Goal: Task Accomplishment & Management: Manage account settings

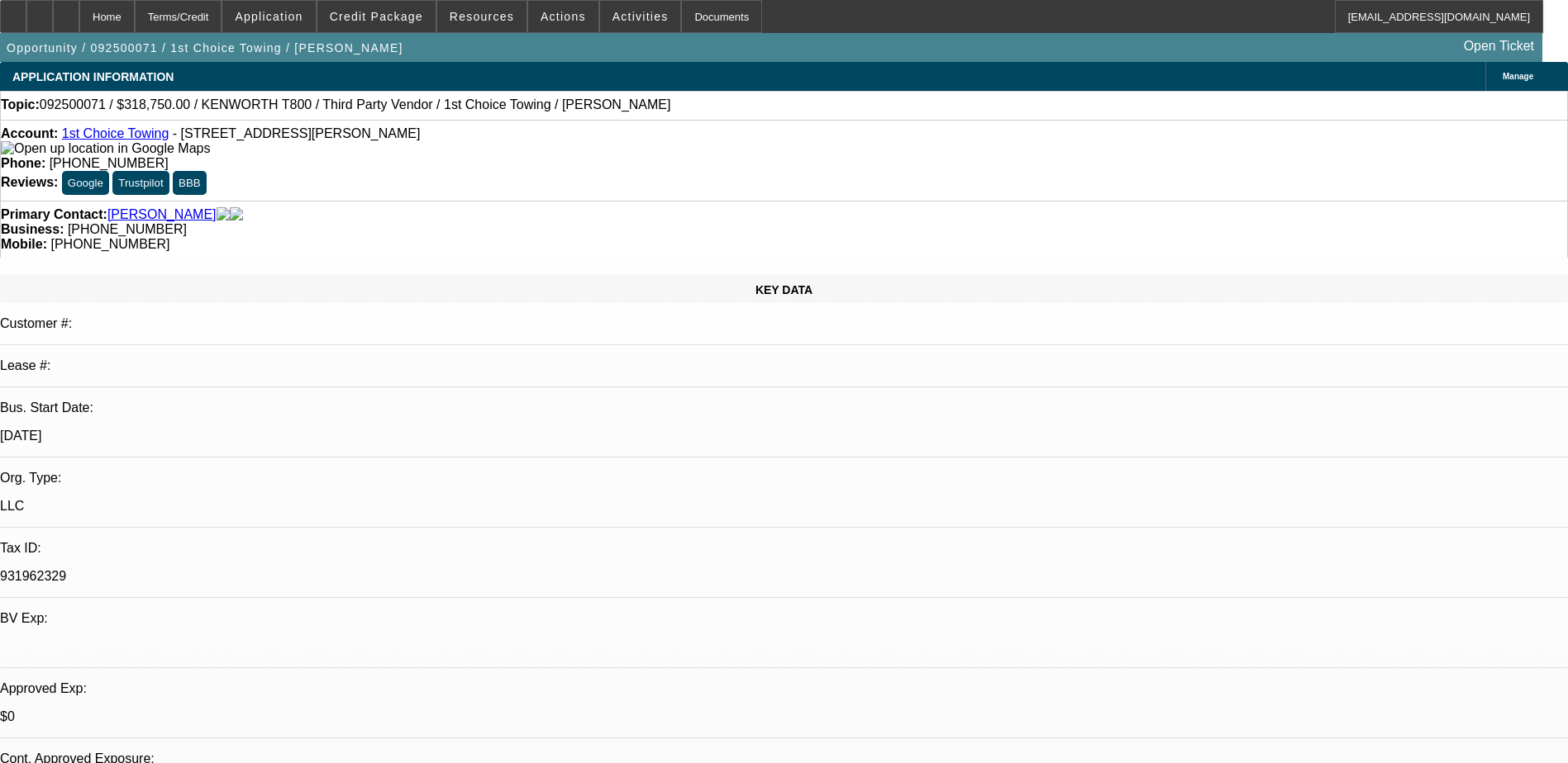
select select "0.15"
select select "2"
select select "0.1"
select select "4"
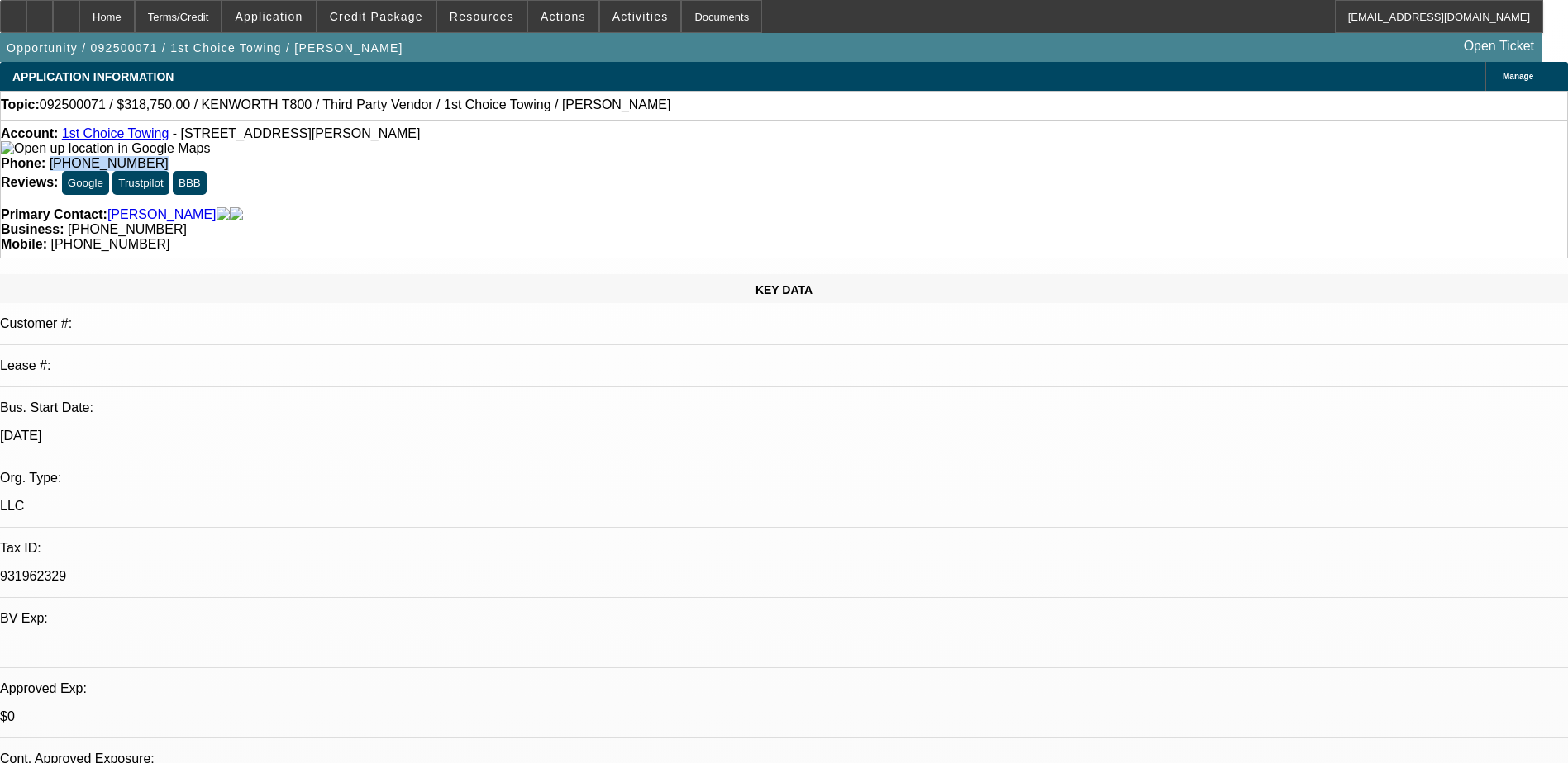
drag, startPoint x: 660, startPoint y: 135, endPoint x: 574, endPoint y: 137, distance: 86.0
click at [574, 157] on div "Phone: (270) 590-2677" at bounding box center [784, 163] width 1566 height 15
drag, startPoint x: 574, startPoint y: 137, endPoint x: 621, endPoint y: 143, distance: 47.4
copy span "(270) 590-2677"
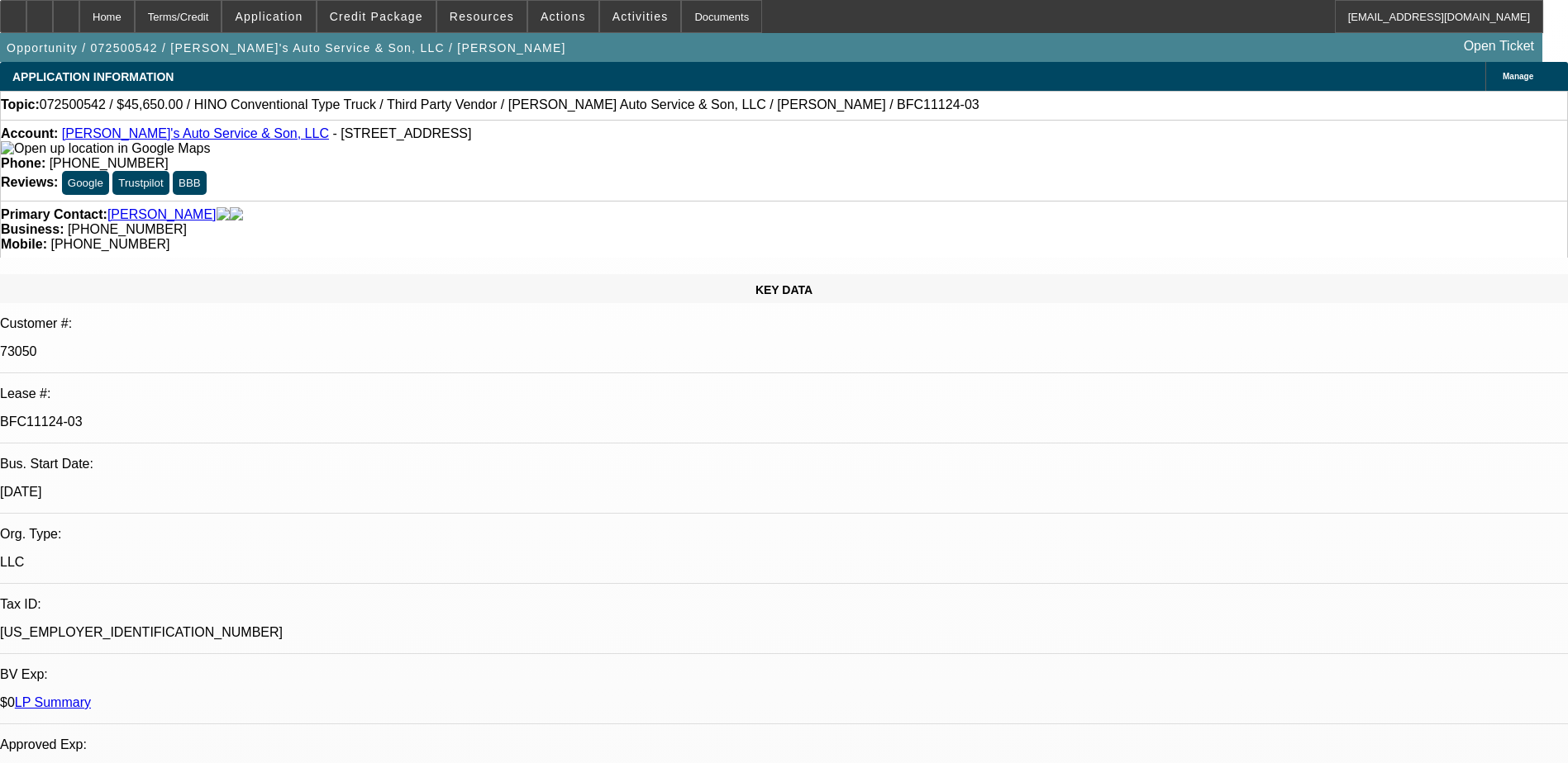
select select "0"
select select "0.1"
select select "0"
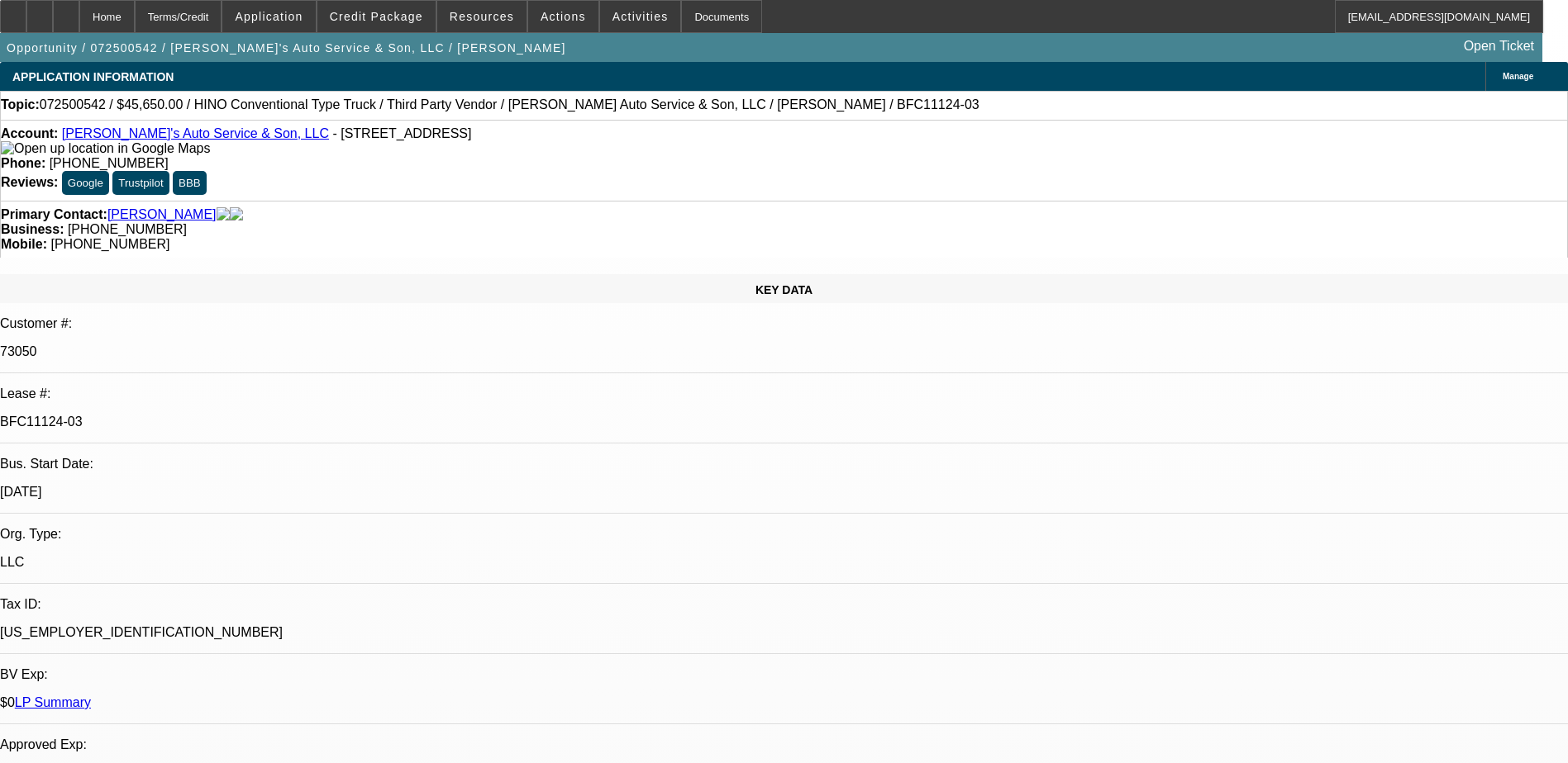
select select "0"
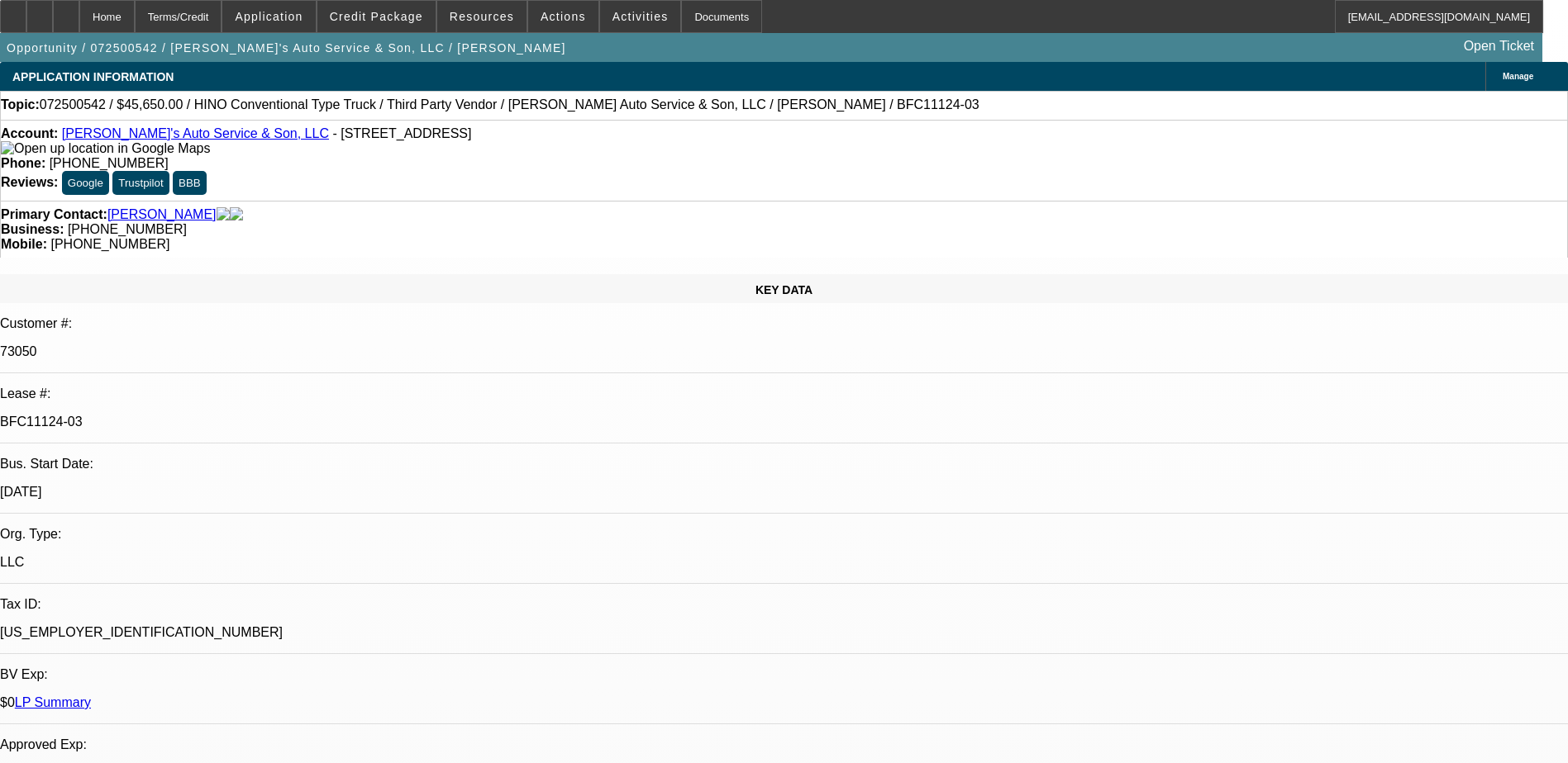
select select "0"
select select "0.1"
select select "1"
select select "4"
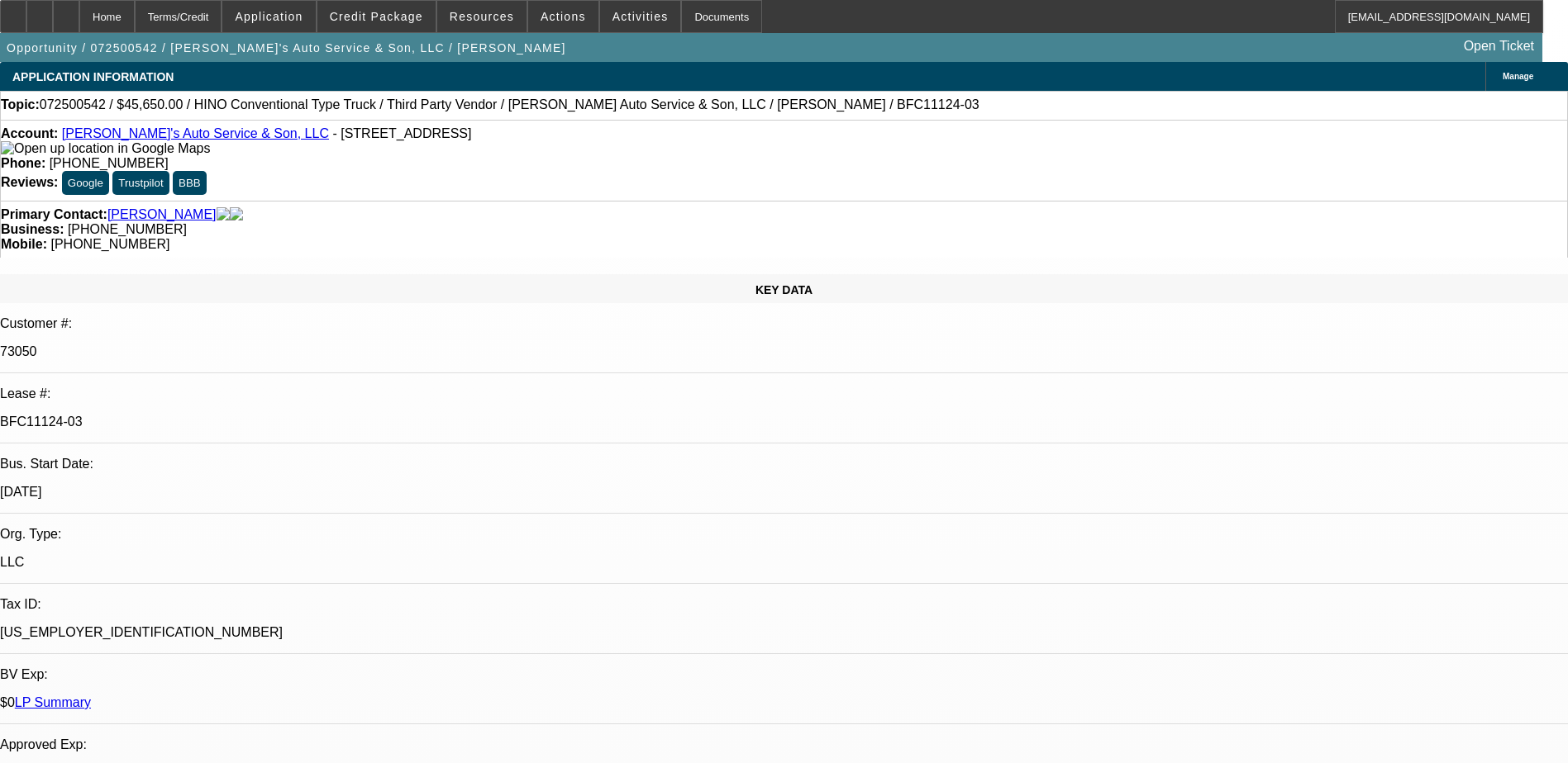
select select "1"
select select "6"
select select "1"
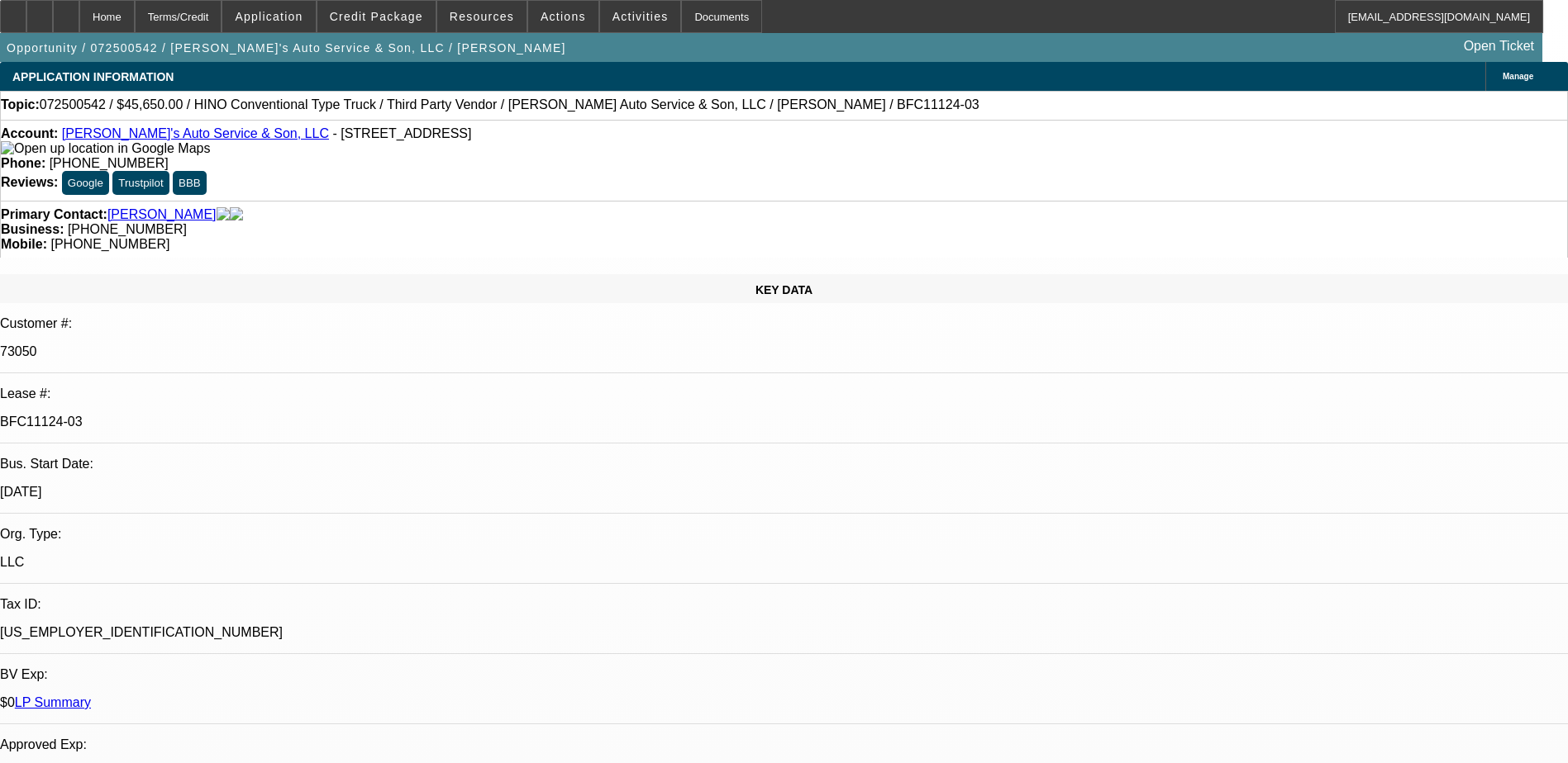
select select "6"
select select "1"
select select "4"
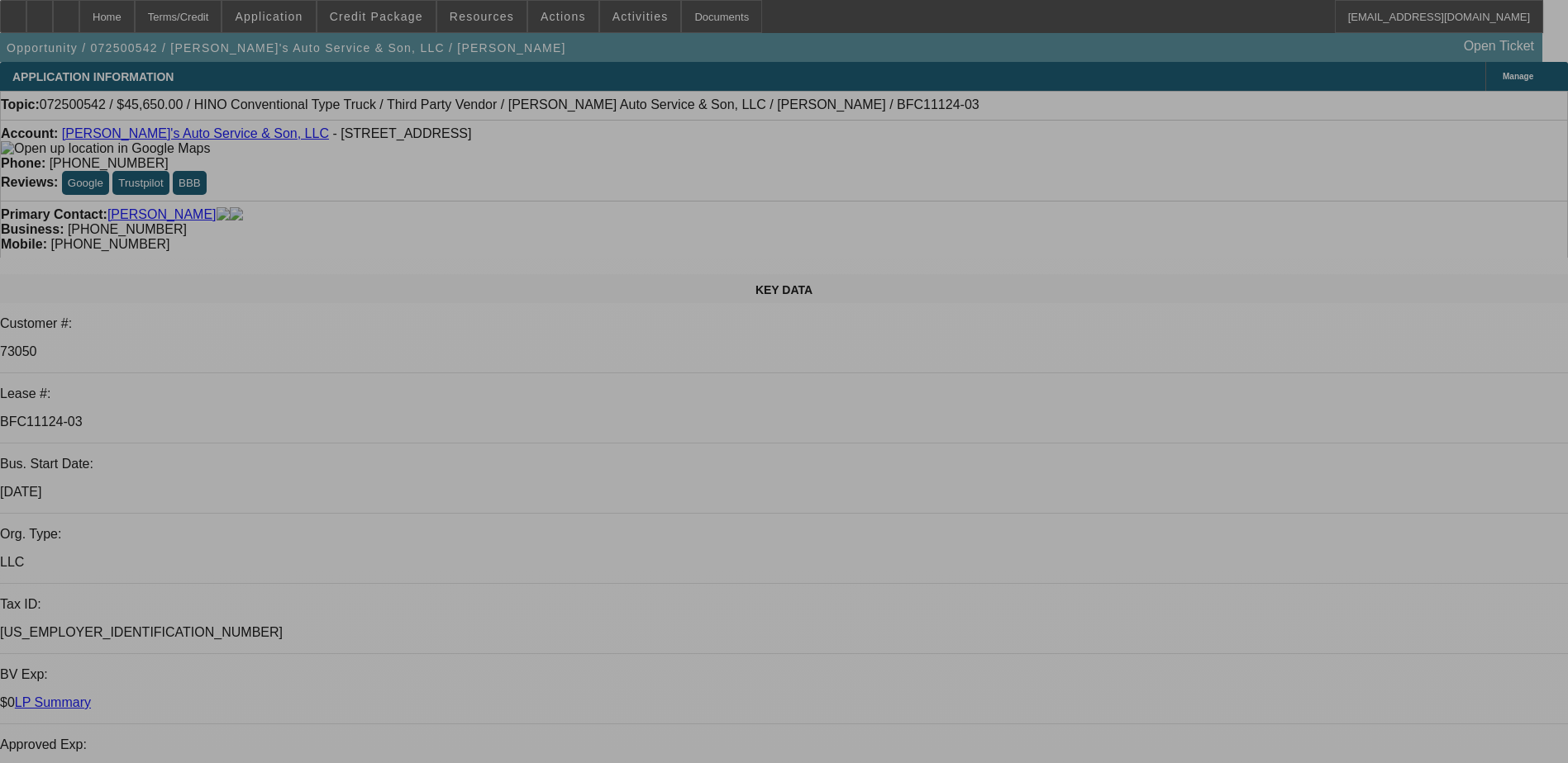
select select "0"
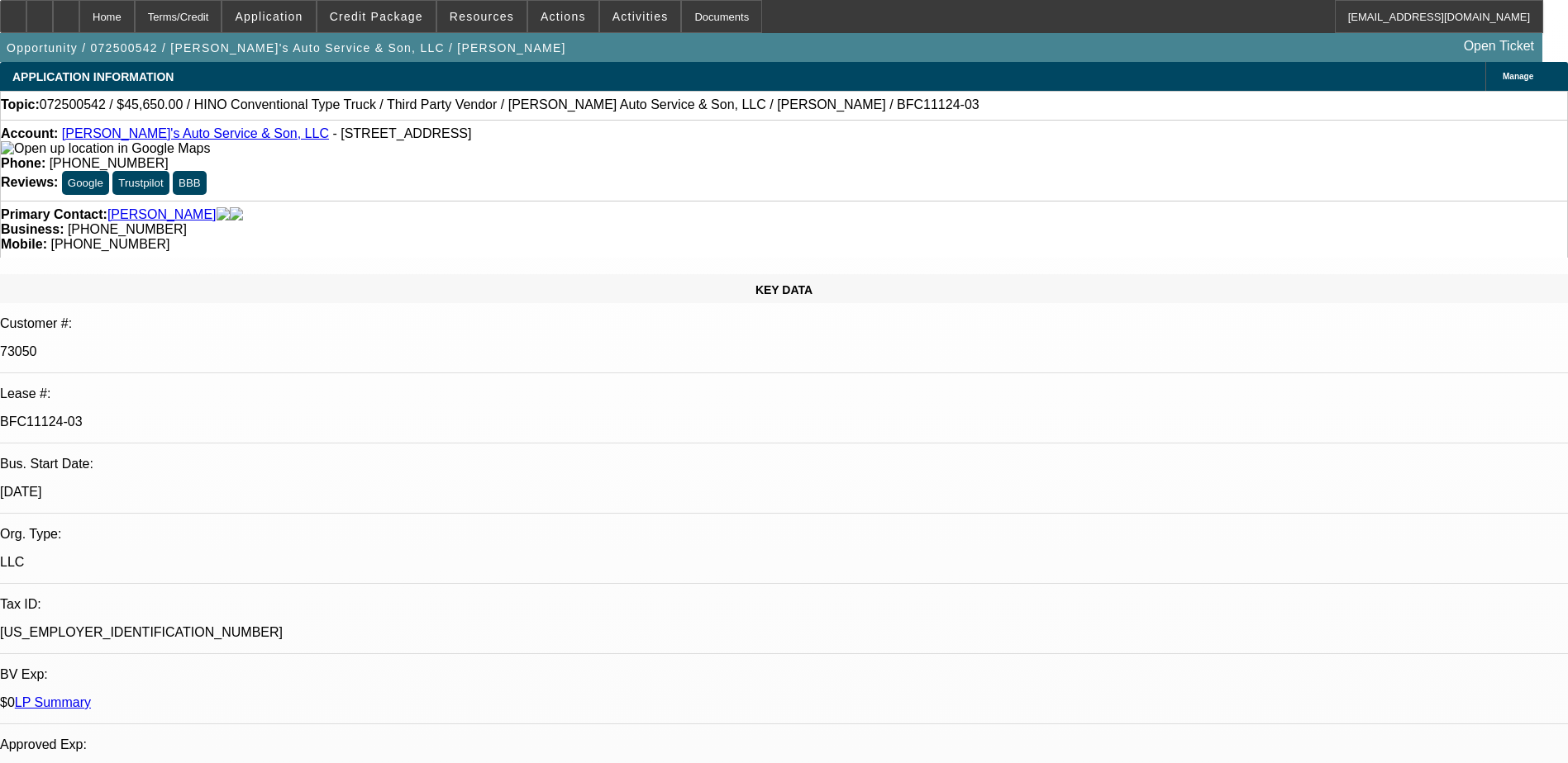
select select "0.1"
select select "4"
select select "0"
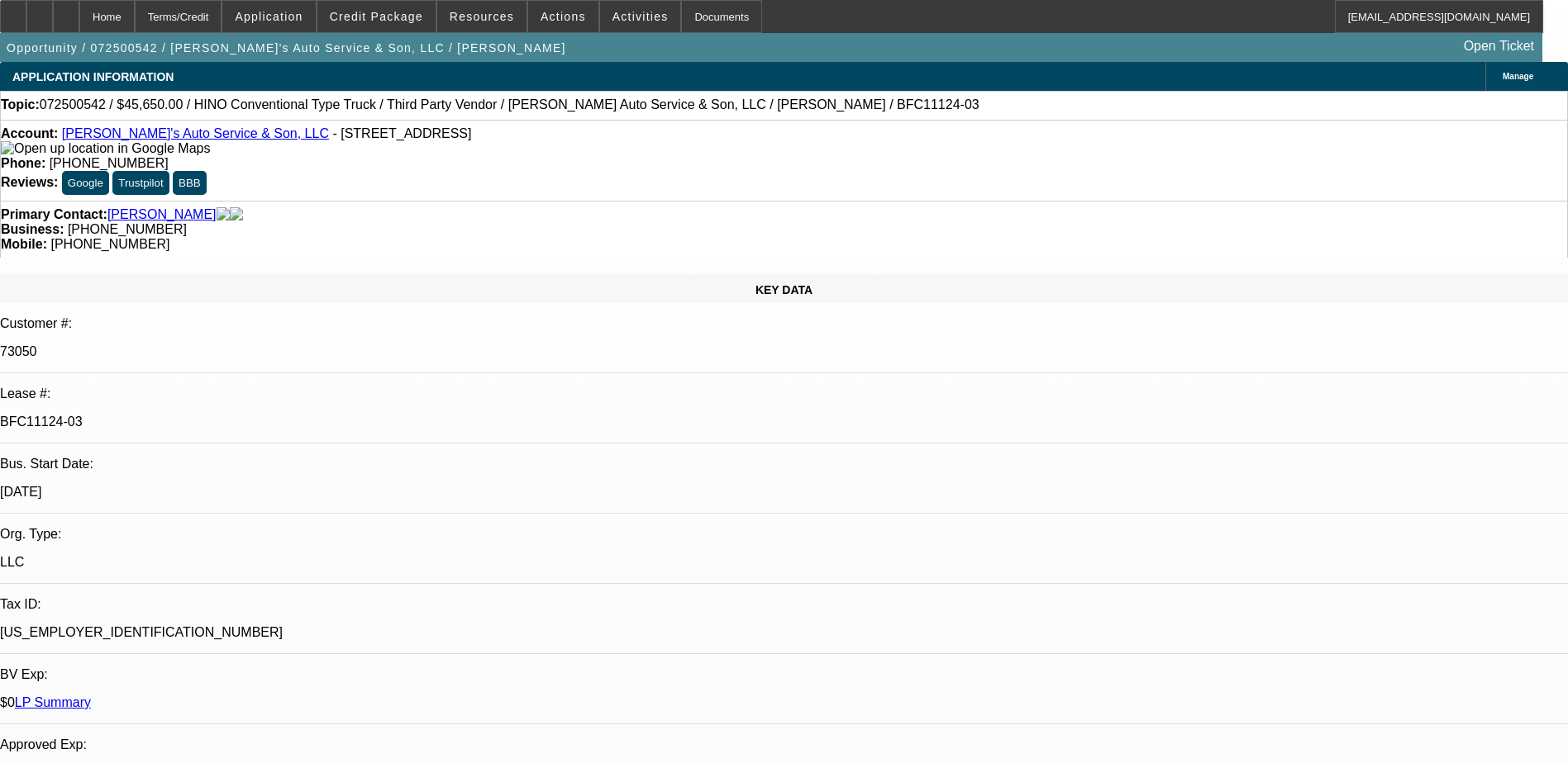
select select "6"
select select "0"
select select "6"
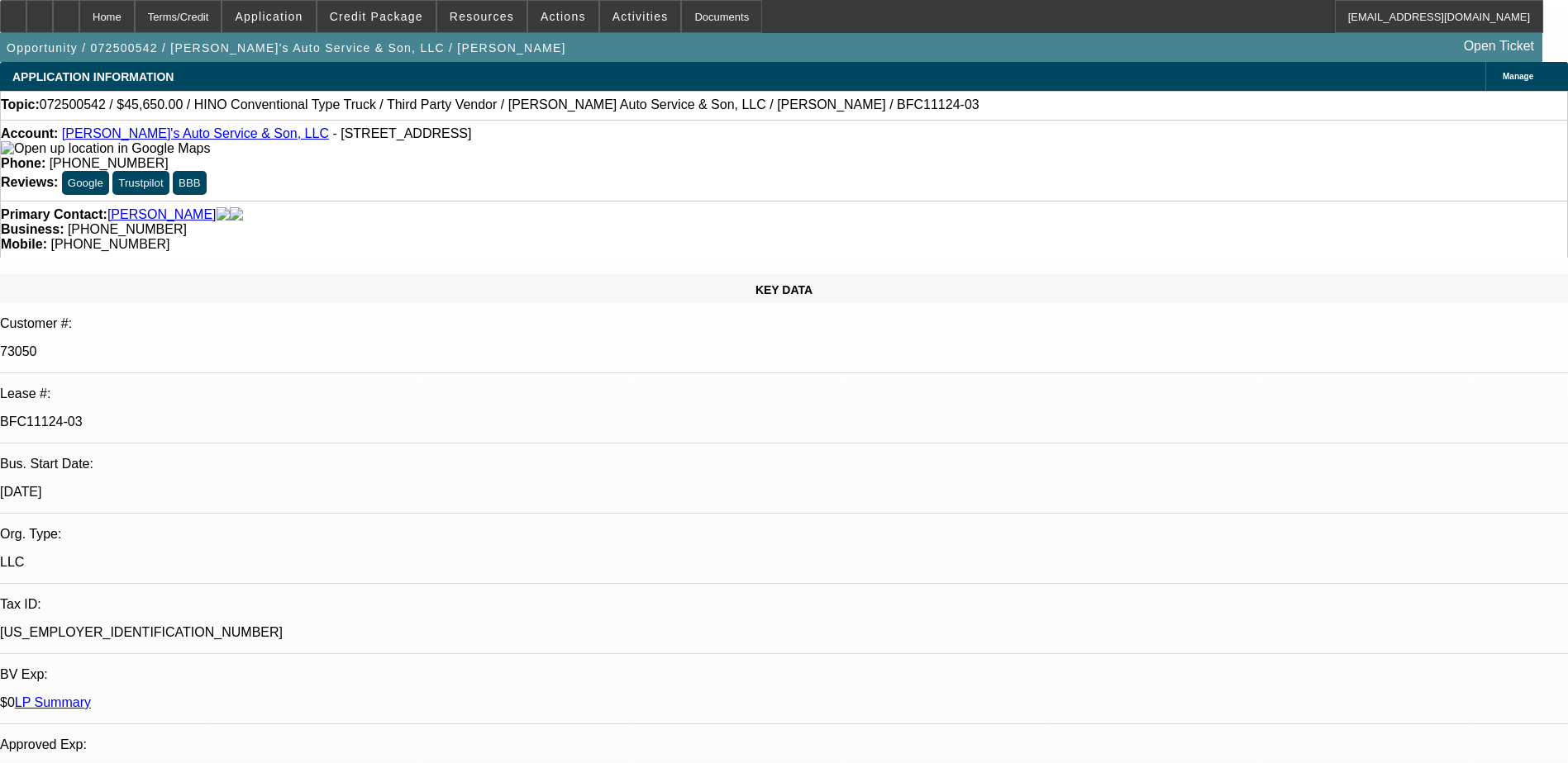
select select "0"
select select "0.1"
select select "4"
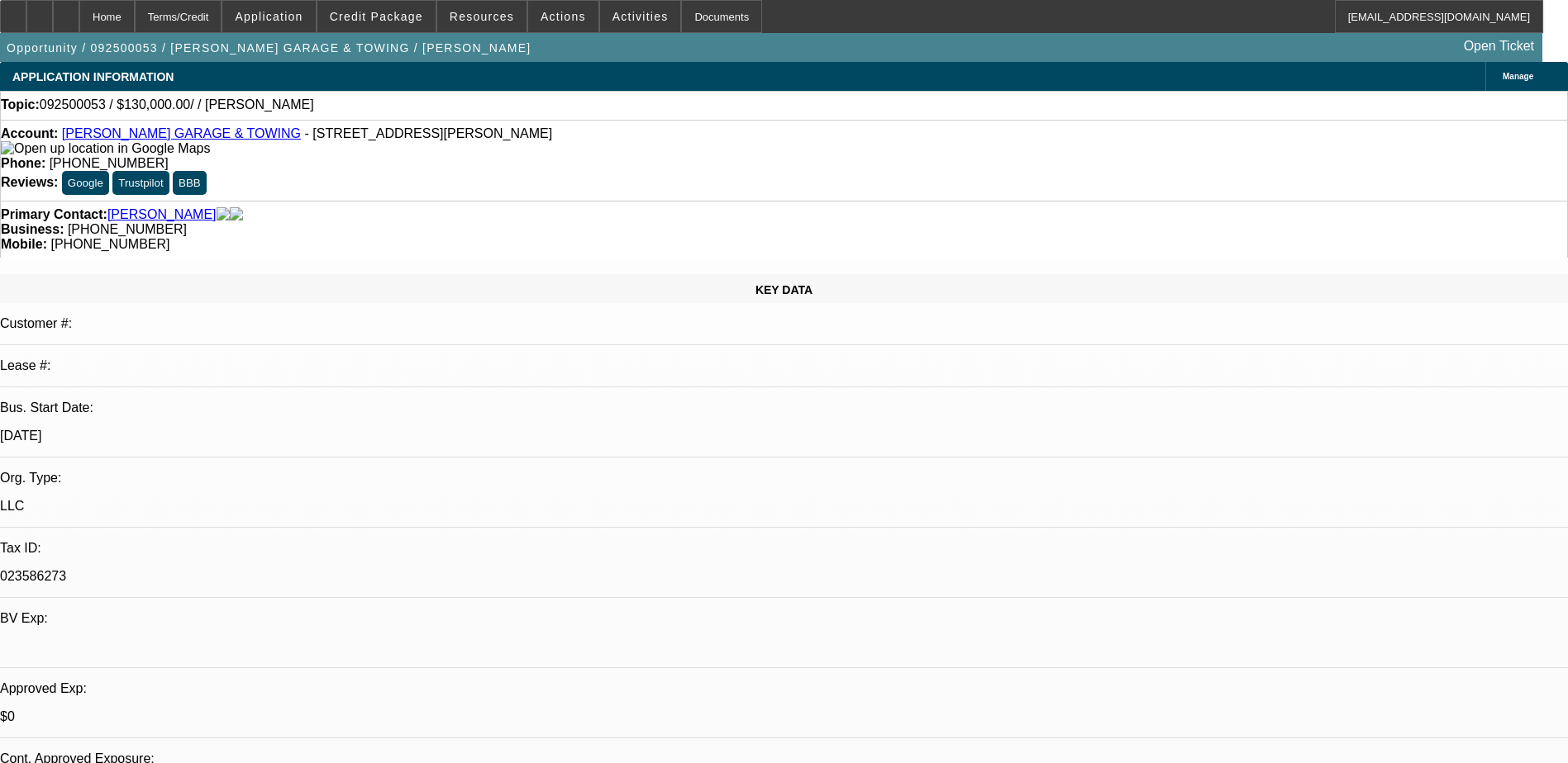
select select "0"
select select "2"
select select "0.1"
select select "4"
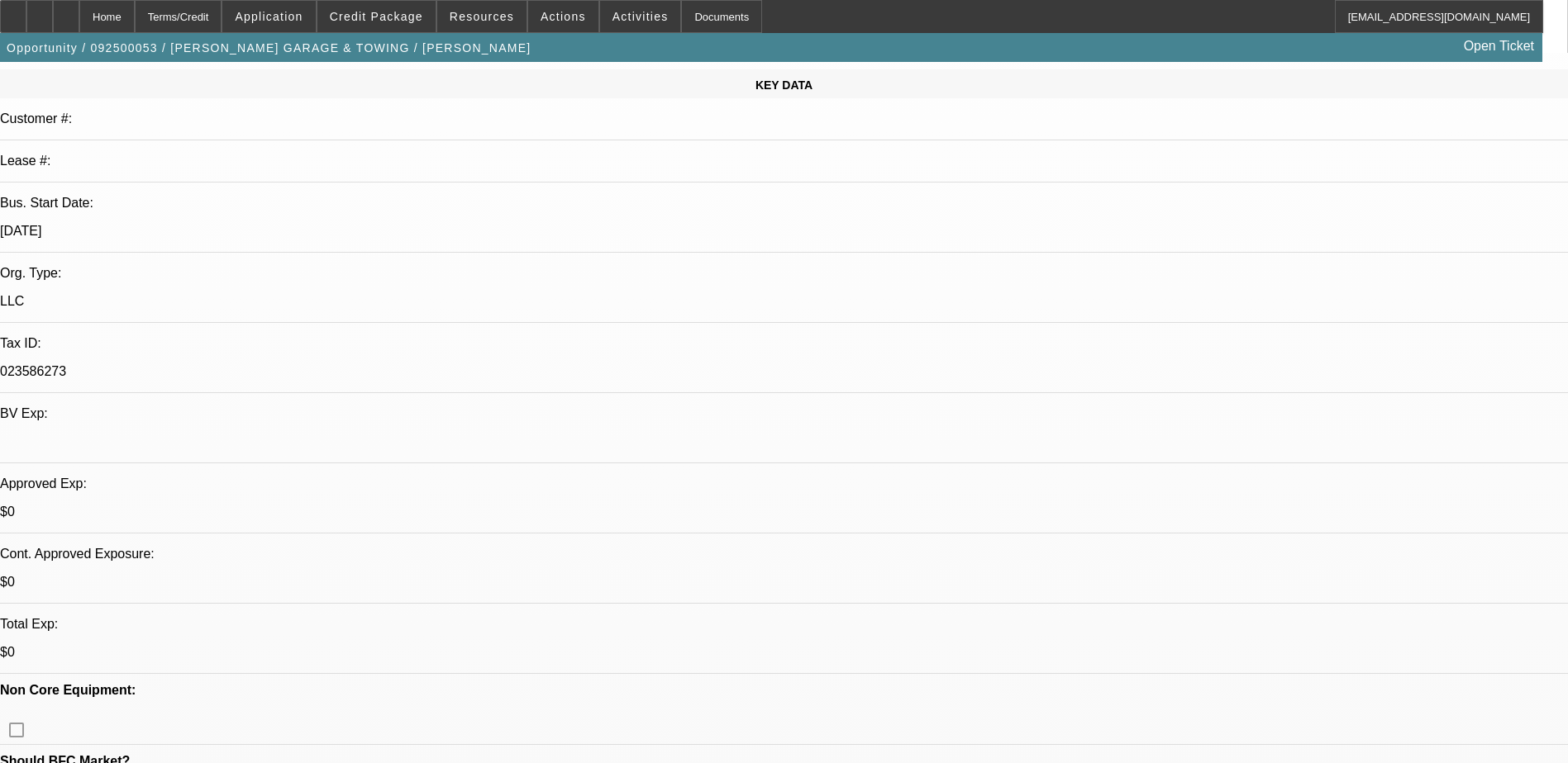
scroll to position [165, 0]
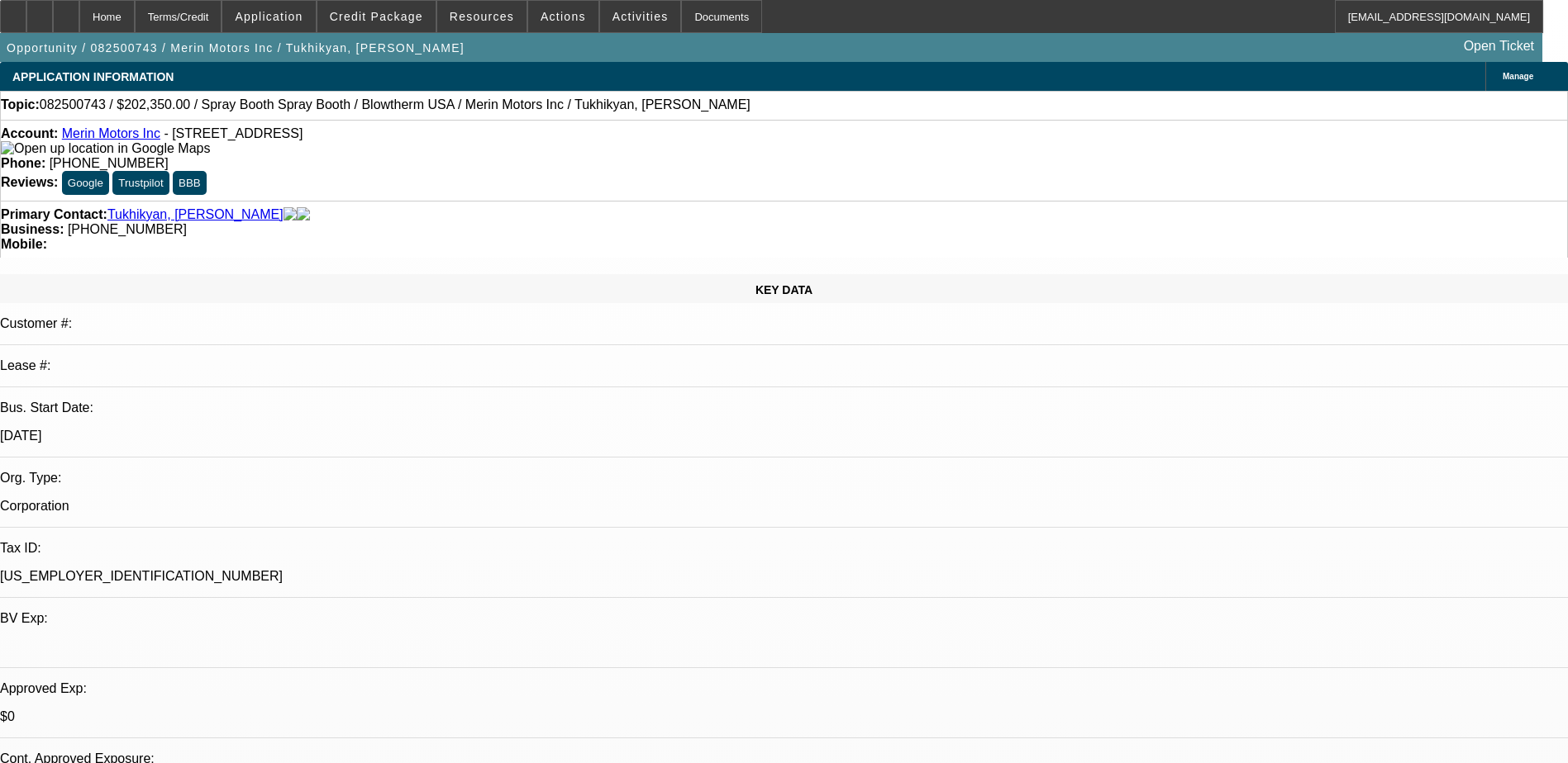
select select "0"
select select "0.1"
select select "4"
select select "0.2"
select select "2"
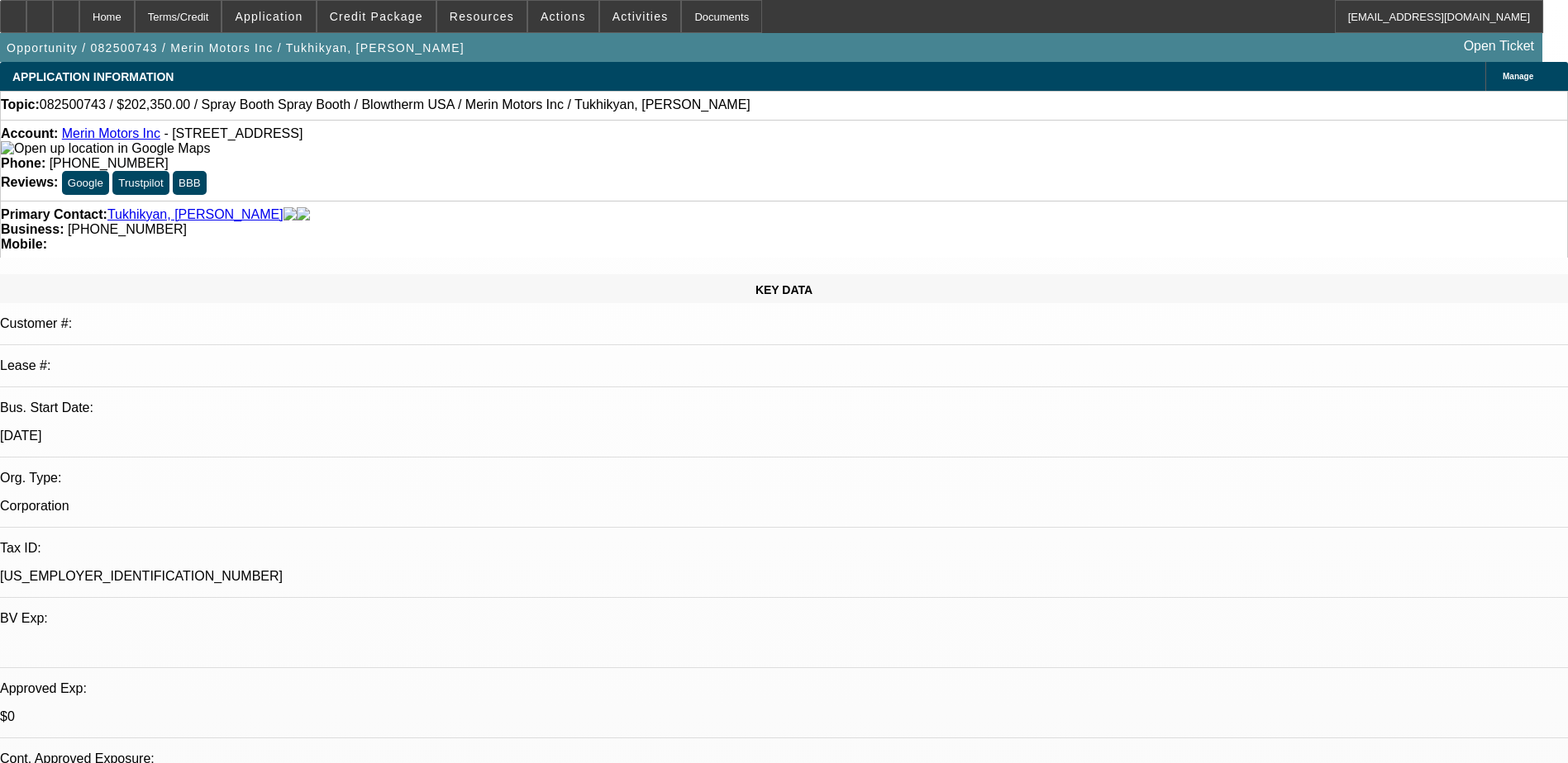
select select "2"
select select "0.1"
select select "4"
drag, startPoint x: 613, startPoint y: 140, endPoint x: 575, endPoint y: 139, distance: 38.0
click at [575, 157] on div "Phone: [PHONE_NUMBER]" at bounding box center [784, 163] width 1566 height 15
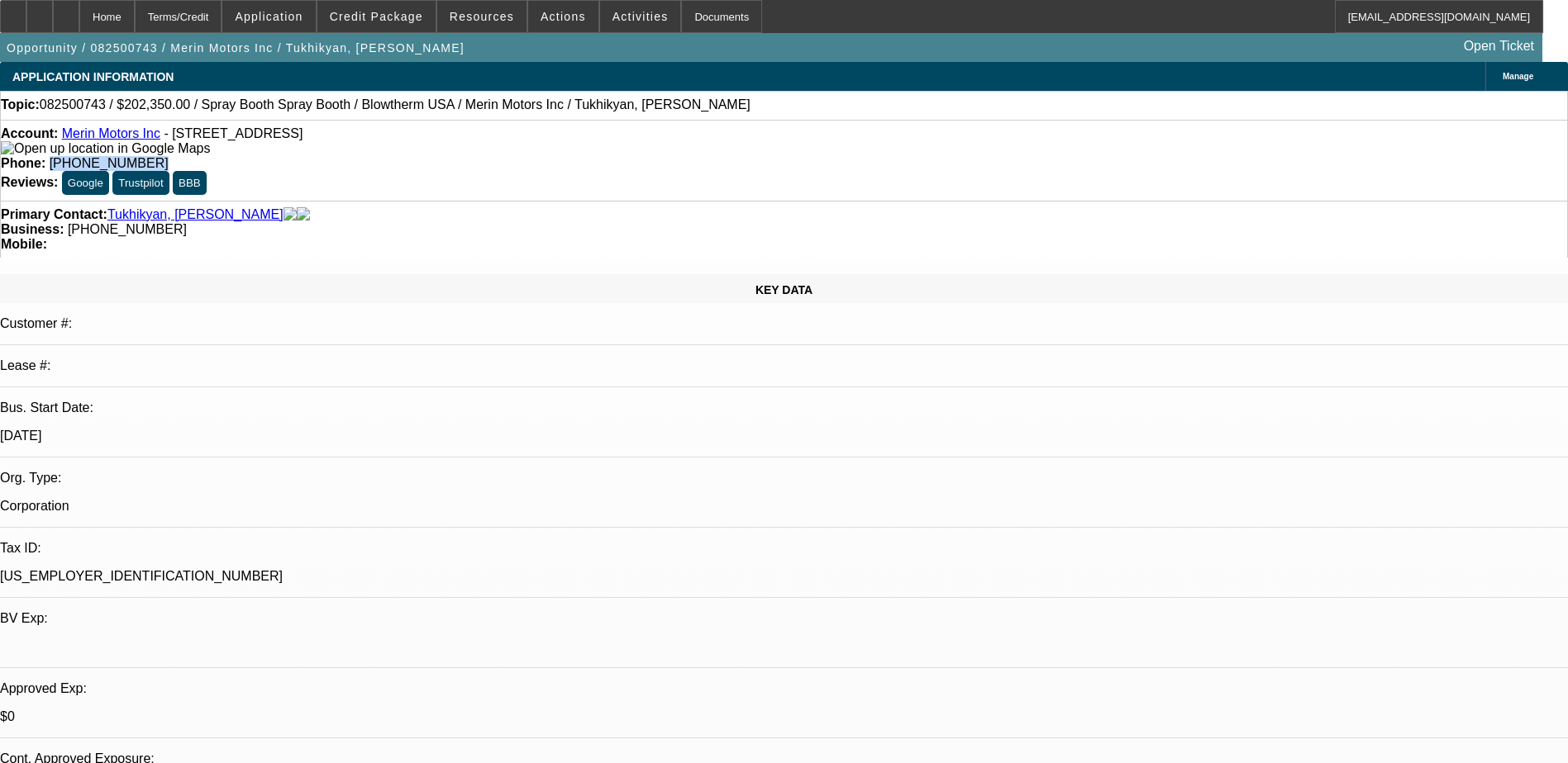
drag, startPoint x: 575, startPoint y: 139, endPoint x: 637, endPoint y: 133, distance: 62.3
copy span "(707) 990-9990"
click at [169, 157] on span "(707) 990-9990" at bounding box center [109, 163] width 119 height 14
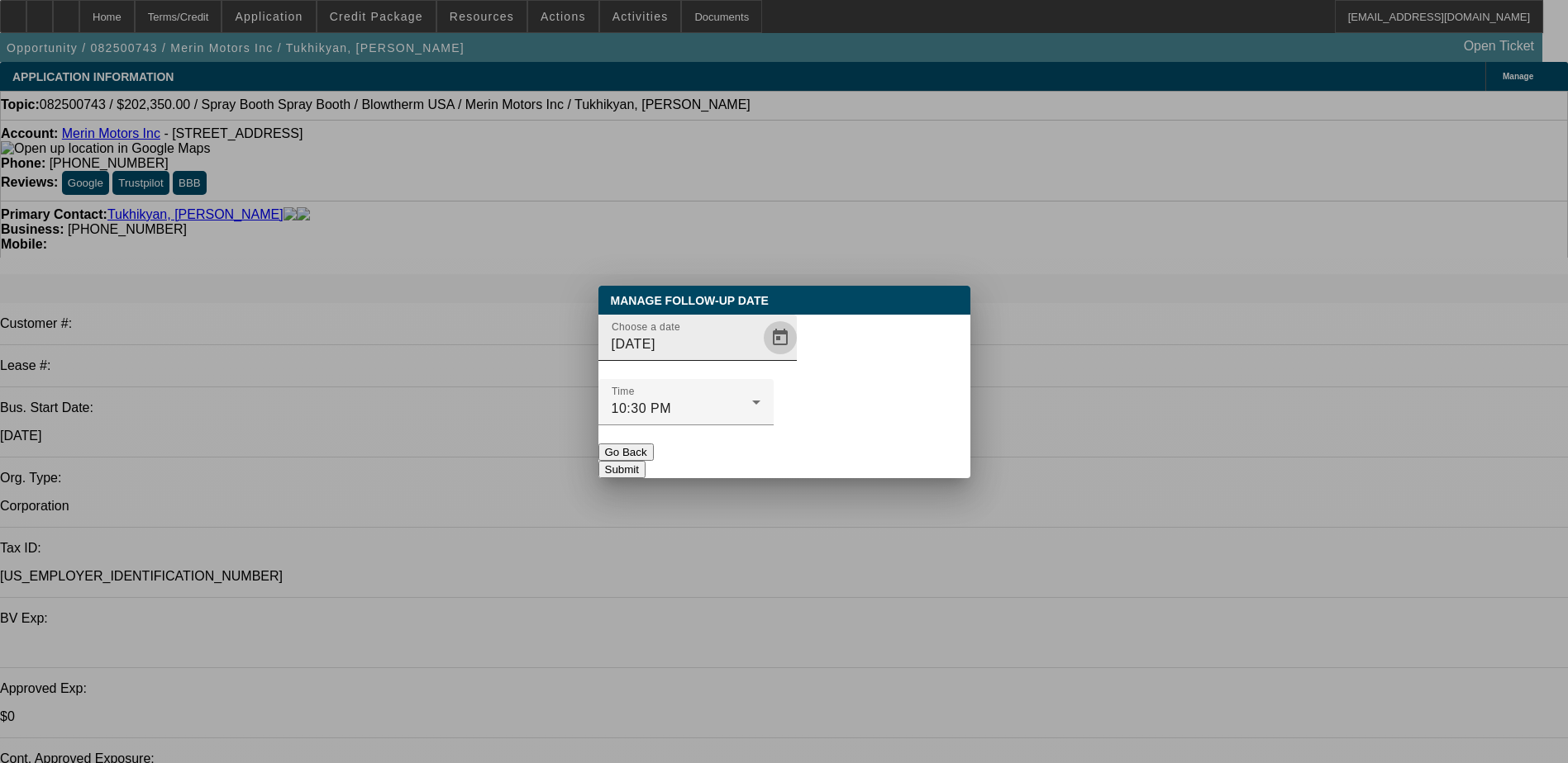
click at [761, 358] on span "Open calendar" at bounding box center [781, 338] width 39 height 39
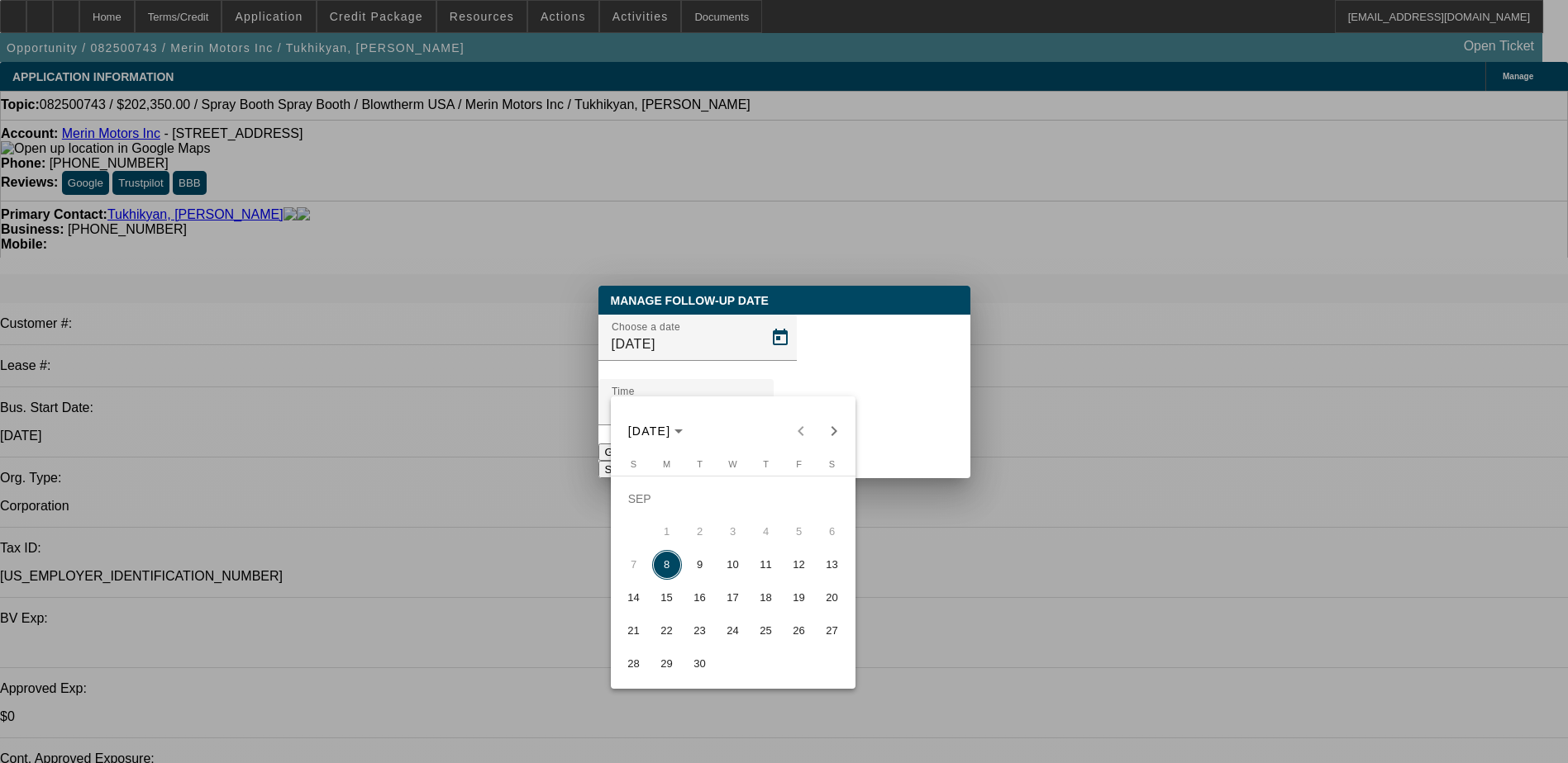
drag, startPoint x: 732, startPoint y: 574, endPoint x: 698, endPoint y: 569, distance: 34.4
click at [698, 569] on tr "7 8 9 10 11 12 13" at bounding box center [733, 565] width 231 height 33
click at [698, 569] on span "9" at bounding box center [700, 565] width 30 height 30
type input "9/9/2025"
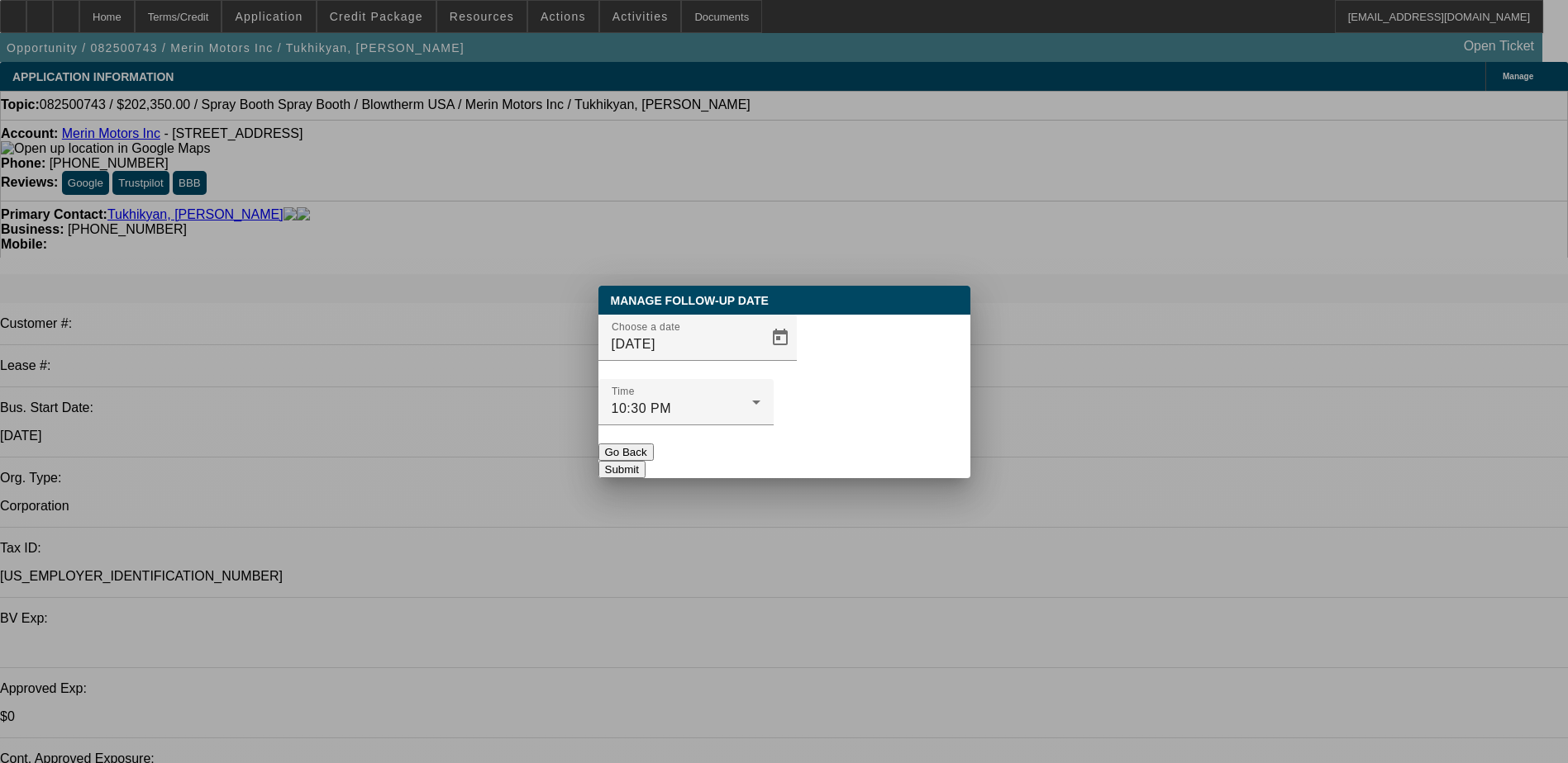
click at [645, 461] on button "Submit" at bounding box center [621, 470] width 47 height 17
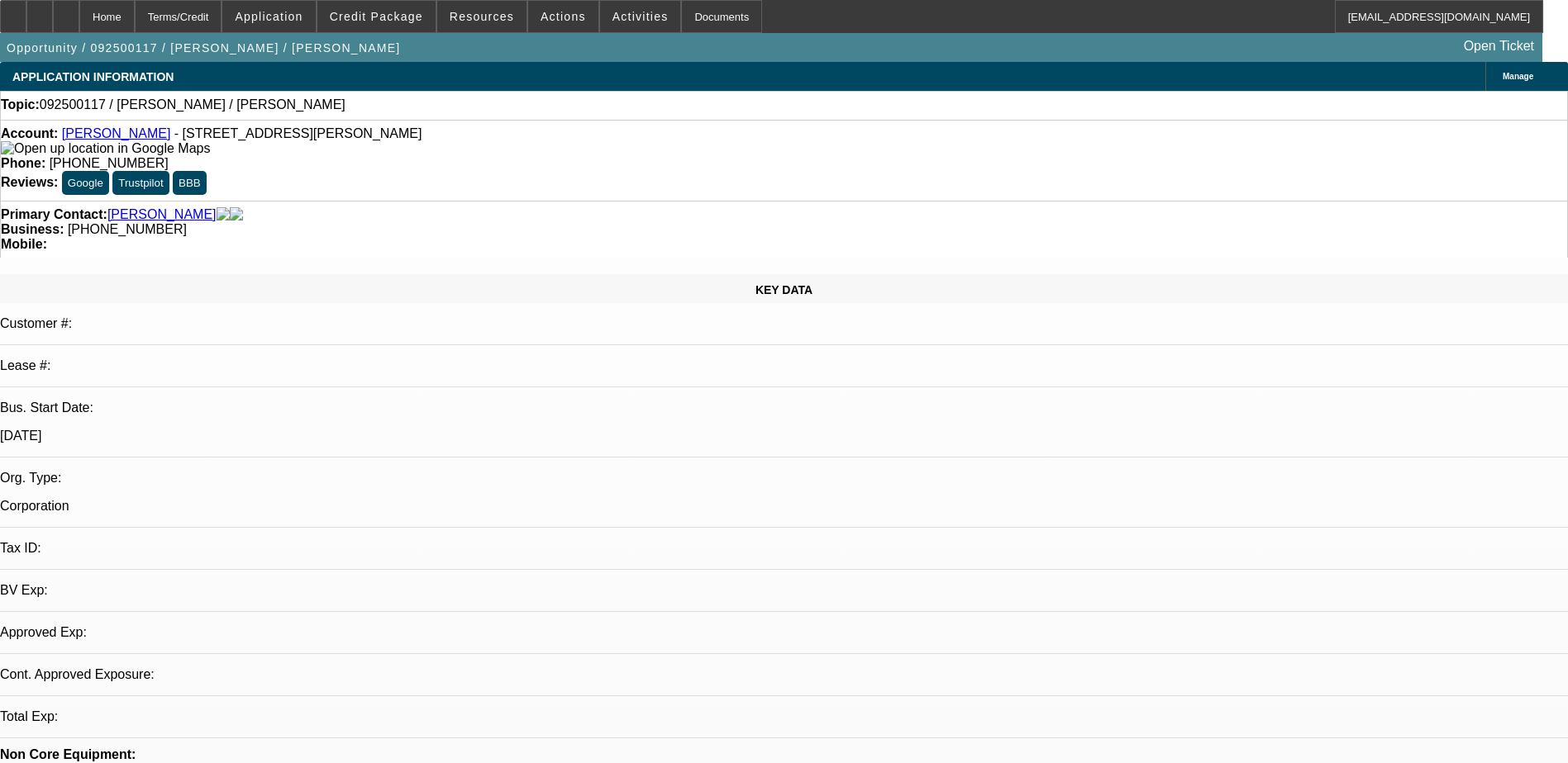
select select "0"
select select "2"
select select "0.1"
select select "1"
select select "2"
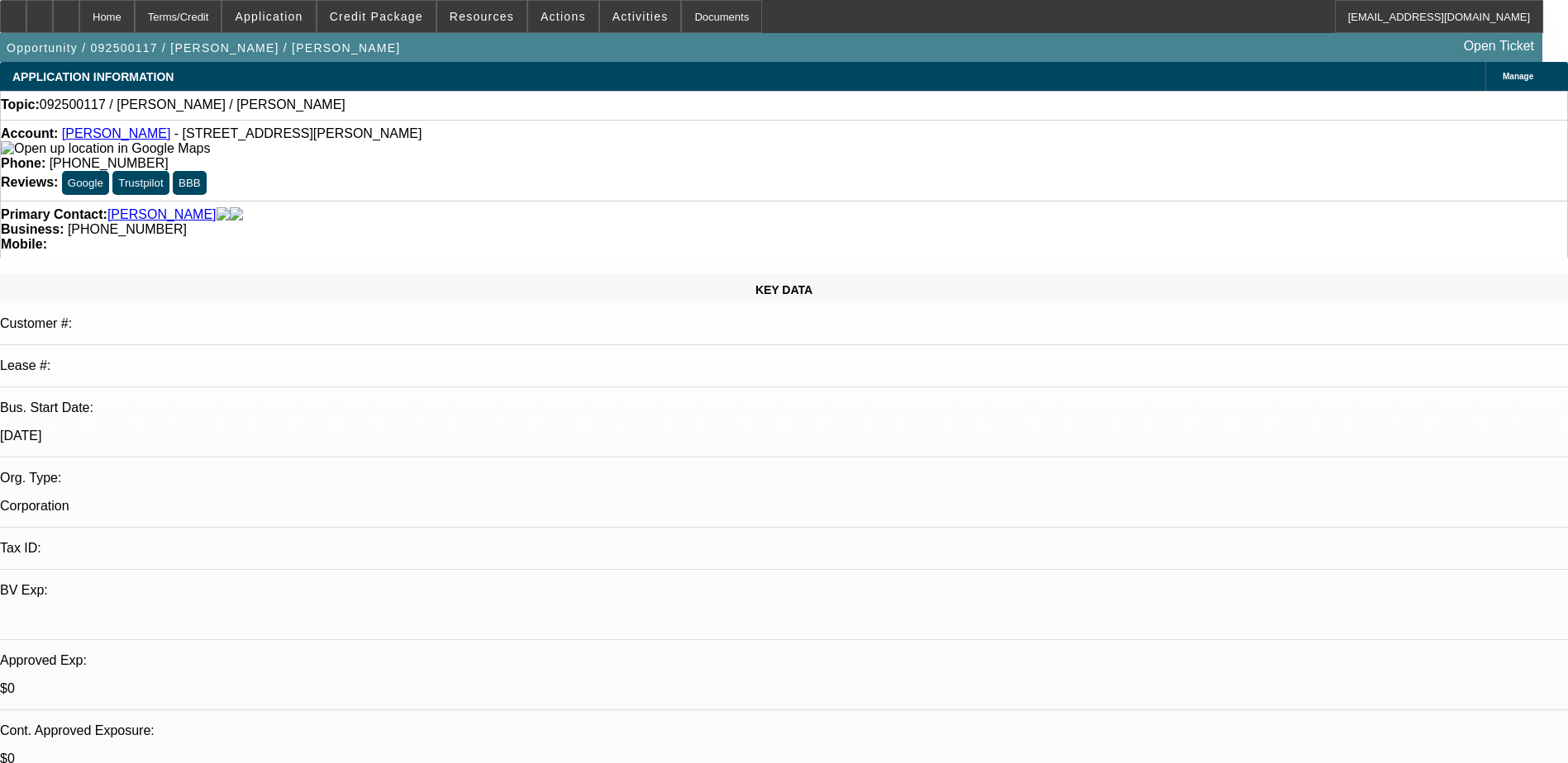
select select "4"
drag, startPoint x: 648, startPoint y: 135, endPoint x: 576, endPoint y: 134, distance: 72.0
click at [576, 157] on div "Phone: [PHONE_NUMBER]" at bounding box center [784, 163] width 1566 height 15
drag, startPoint x: 576, startPoint y: 134, endPoint x: 633, endPoint y: 134, distance: 57.0
copy span "[PHONE_NUMBER]"
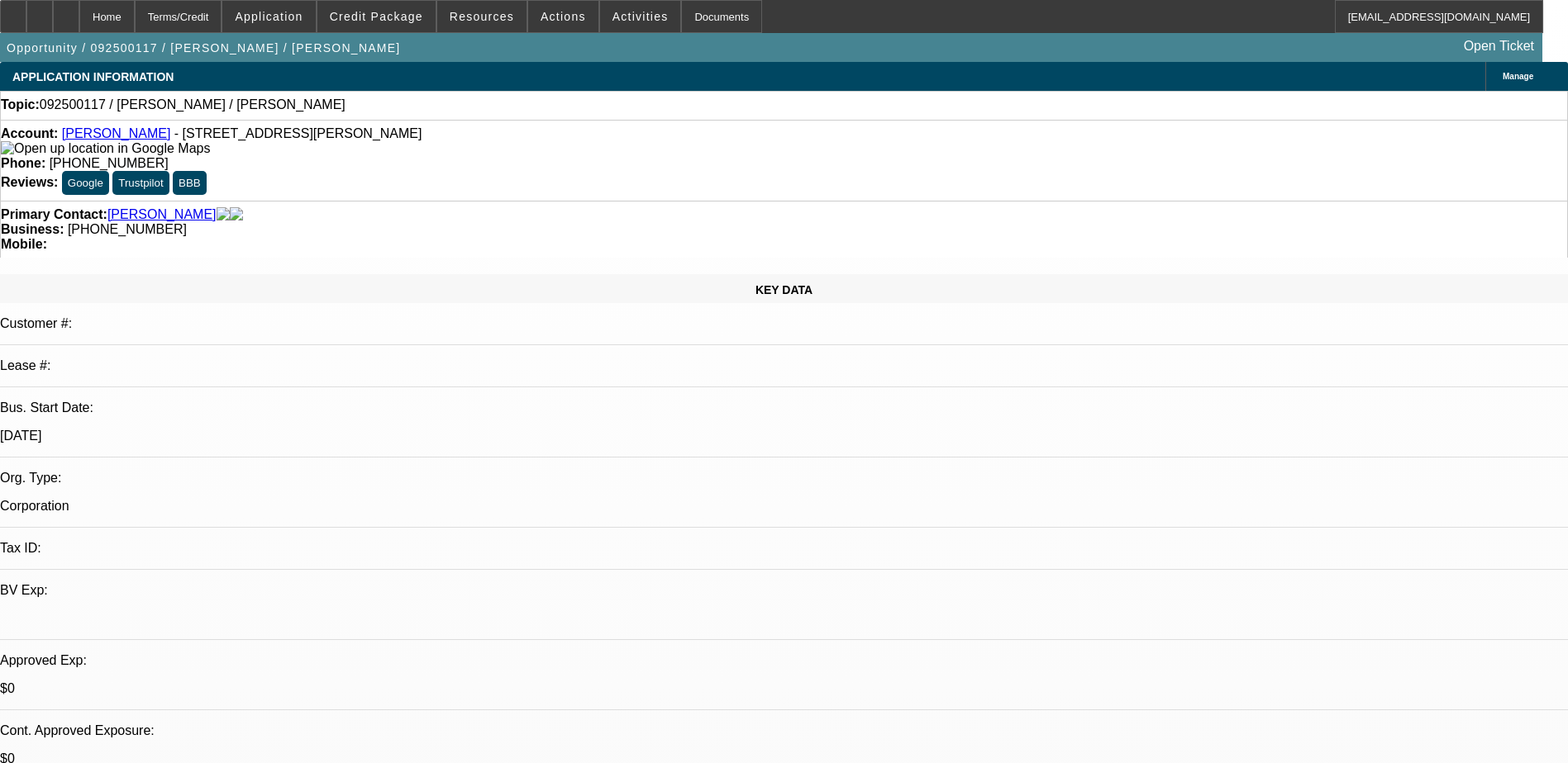
click at [348, 275] on div "KEY DATA Customer #: Lease #: Bus. Start Date: [DATE] Org. Type: Corporation Ta…" at bounding box center [784, 638] width 1568 height 727
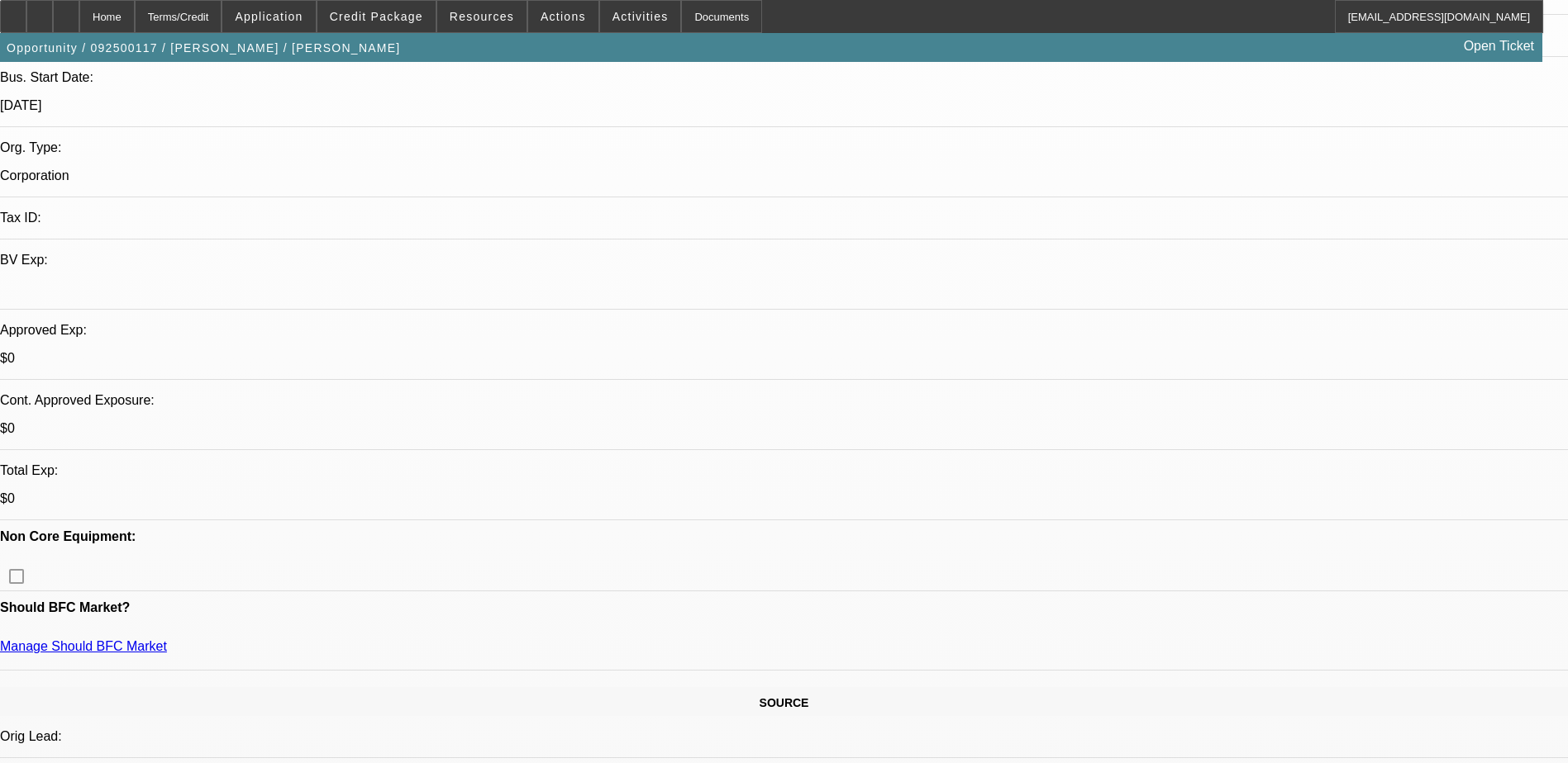
scroll to position [248, 0]
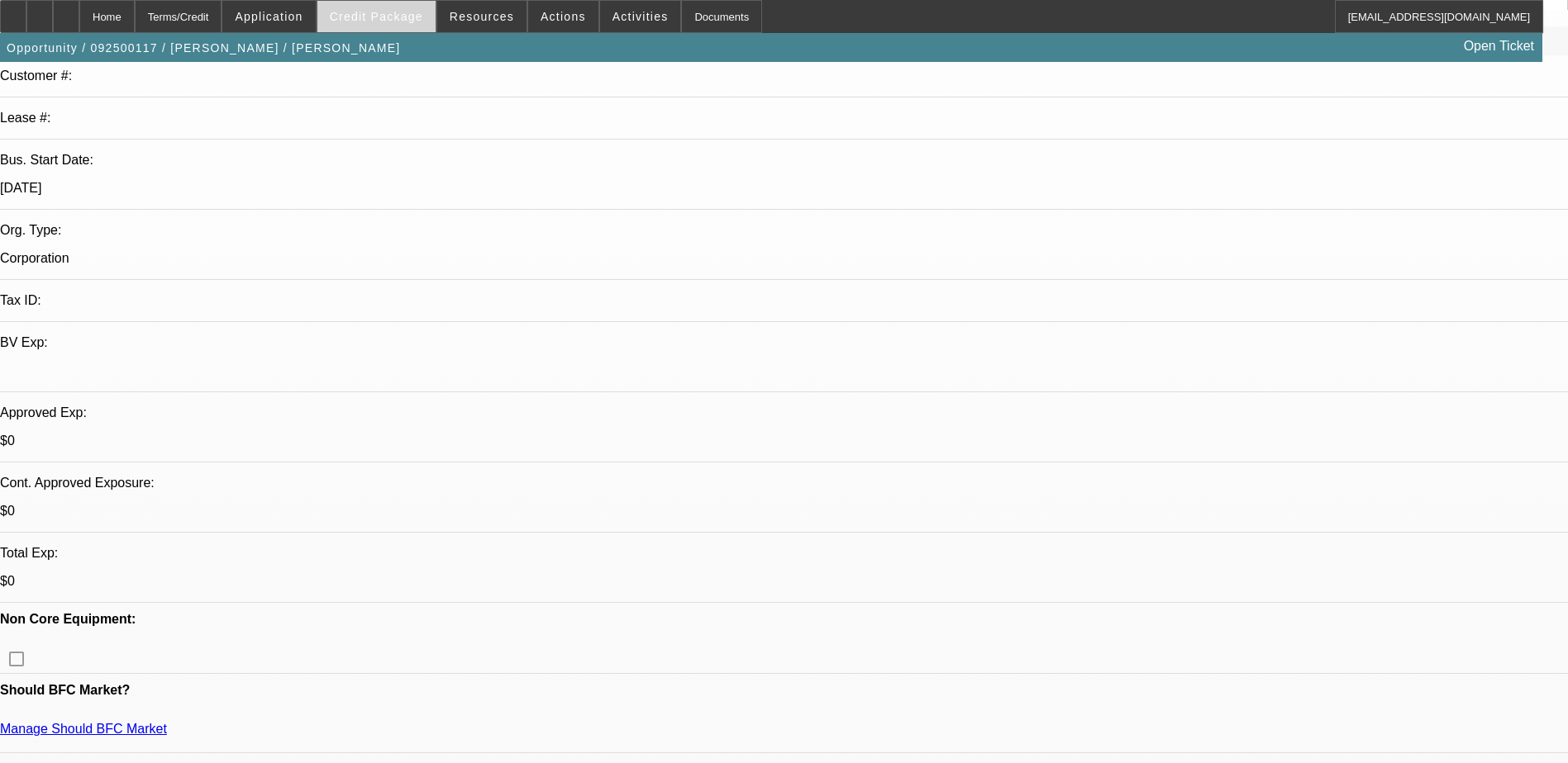
click at [376, 15] on span "Credit Package" at bounding box center [376, 16] width 93 height 13
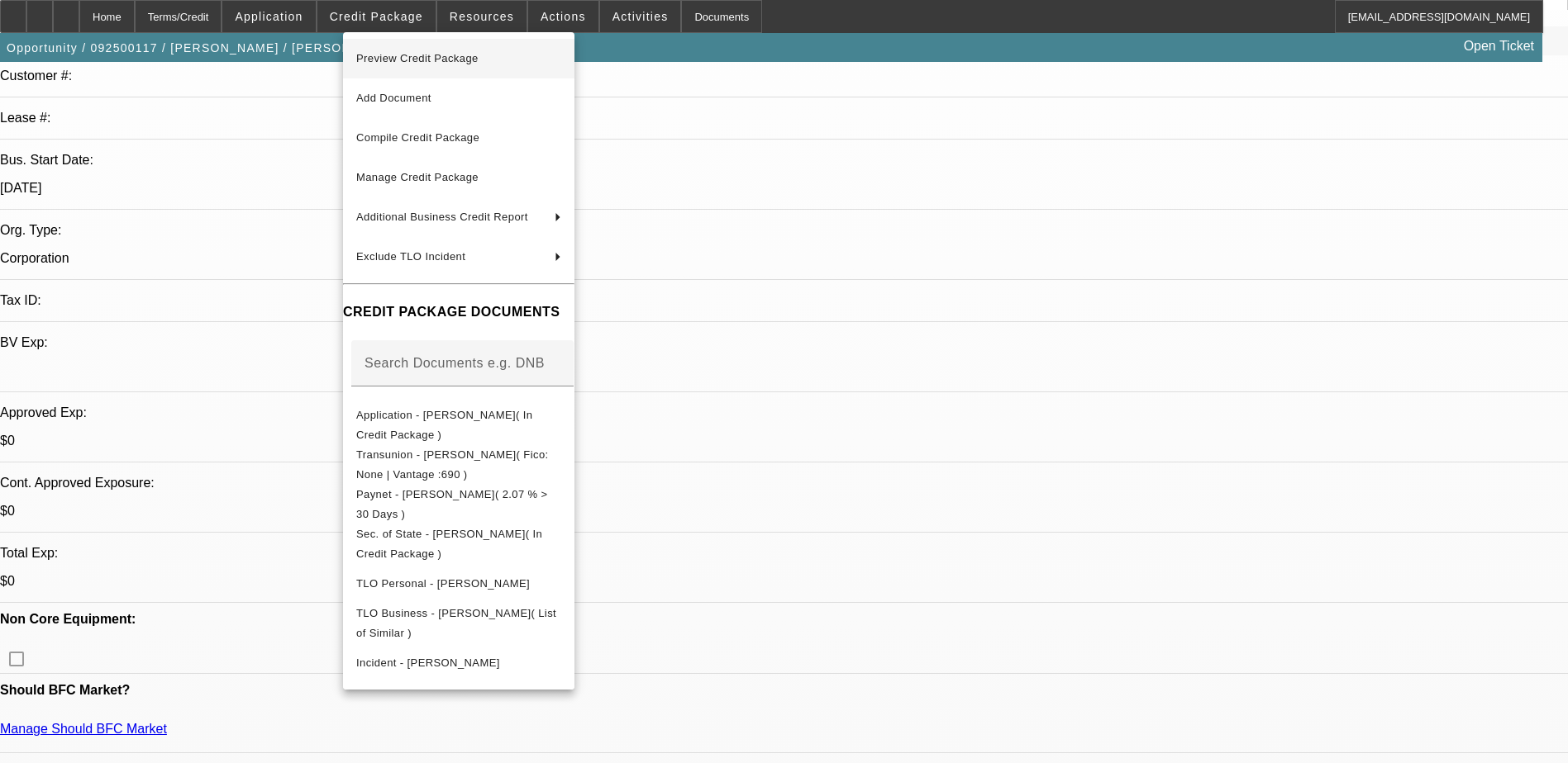
click at [514, 61] on span "Preview Credit Package" at bounding box center [459, 58] width 205 height 20
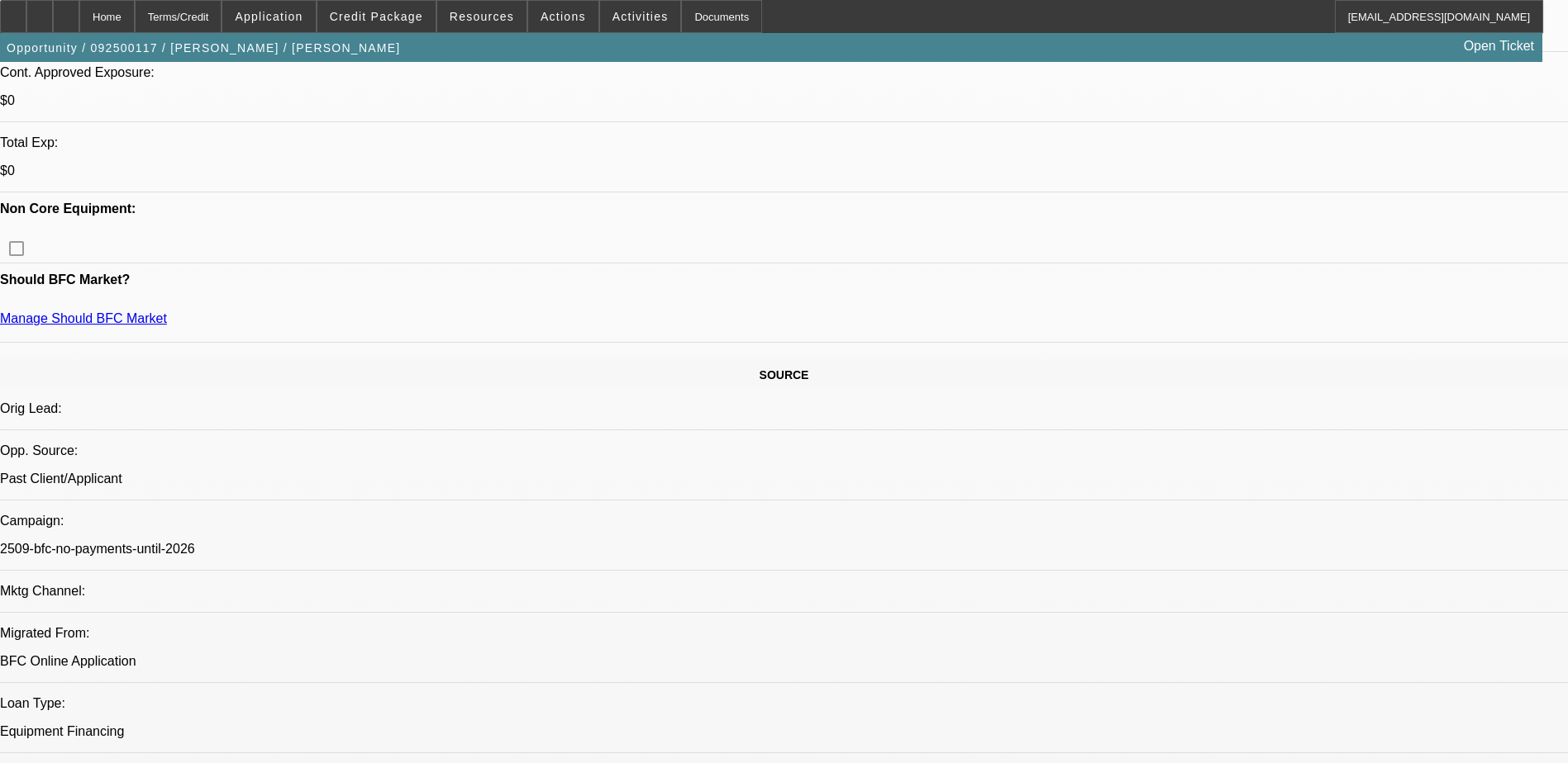
scroll to position [661, 0]
